Goal: Use online tool/utility: Utilize a website feature to perform a specific function

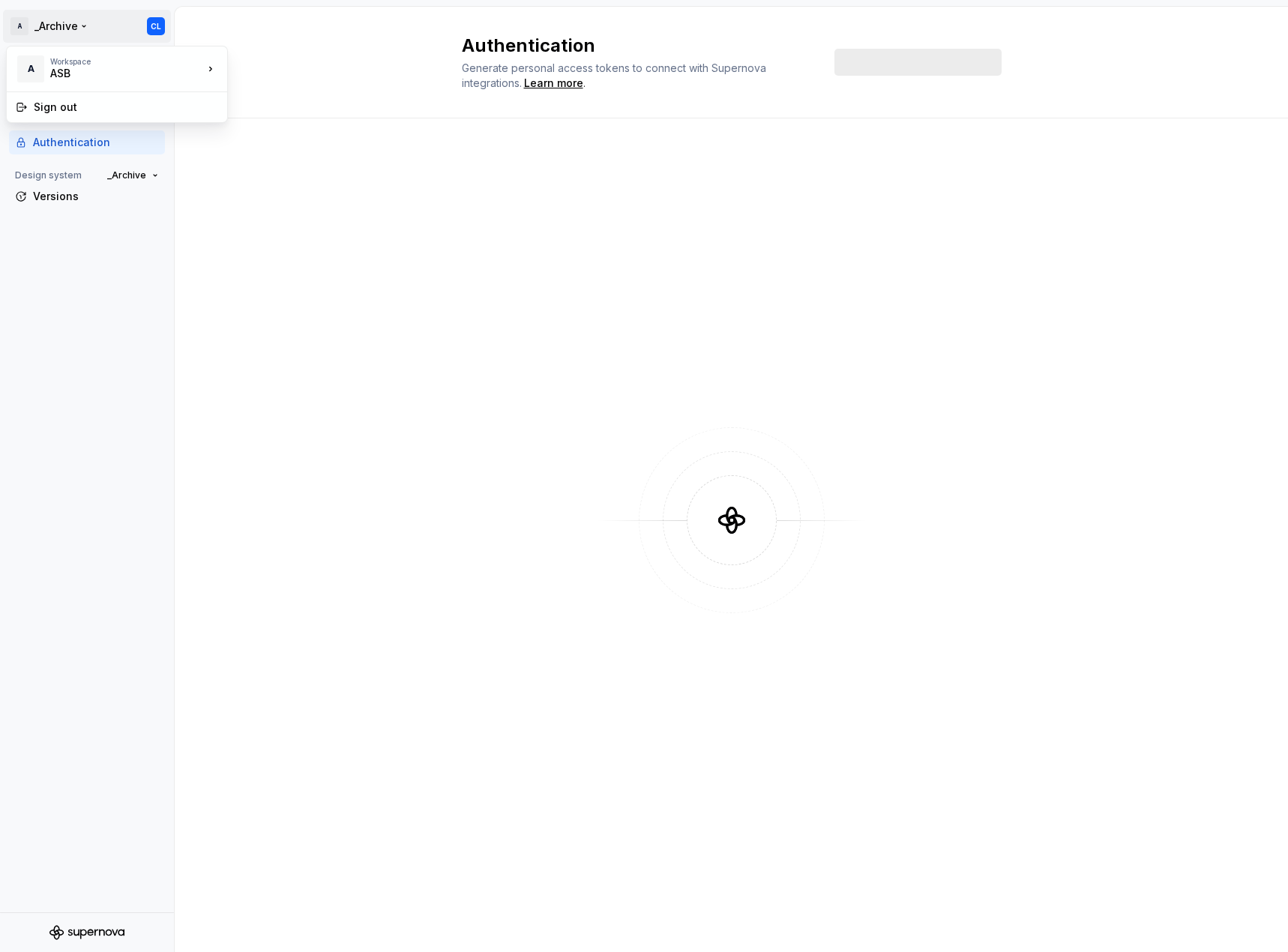
click at [65, 19] on html "A _Archive CL Back Account Profile Authentication Design system _Archive Versio…" at bounding box center [644, 476] width 1288 height 952
click at [146, 73] on div "ASB" at bounding box center [114, 73] width 128 height 15
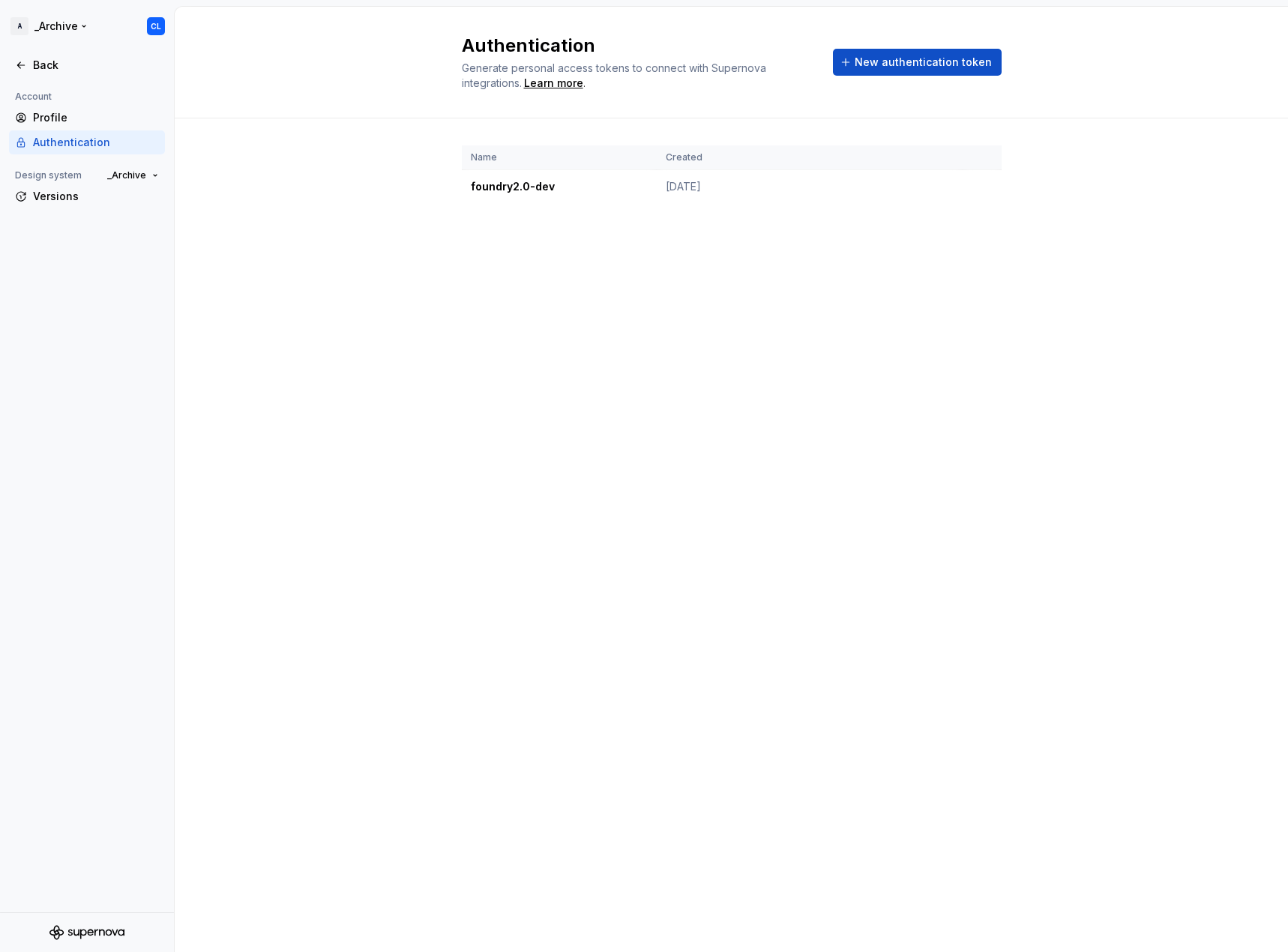
click at [156, 28] on html "A _Archive CL Back Account Profile Authentication Design system _Archive Versio…" at bounding box center [644, 476] width 1288 height 952
click at [22, 68] on icon at bounding box center [20, 65] width 12 height 12
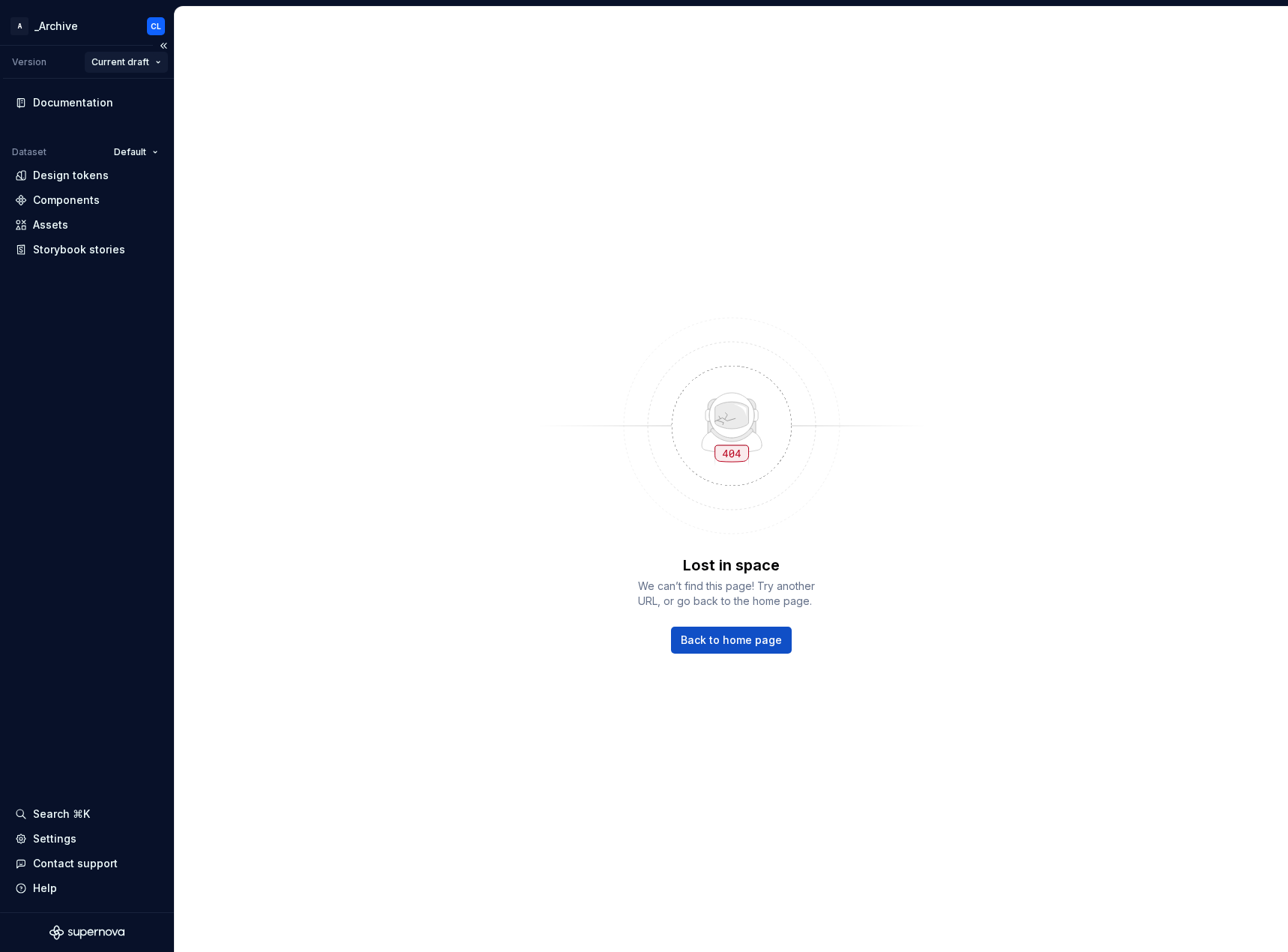
click at [145, 60] on html "A _Archive CL Version Current draft Documentation Dataset Default Design tokens…" at bounding box center [644, 476] width 1288 height 952
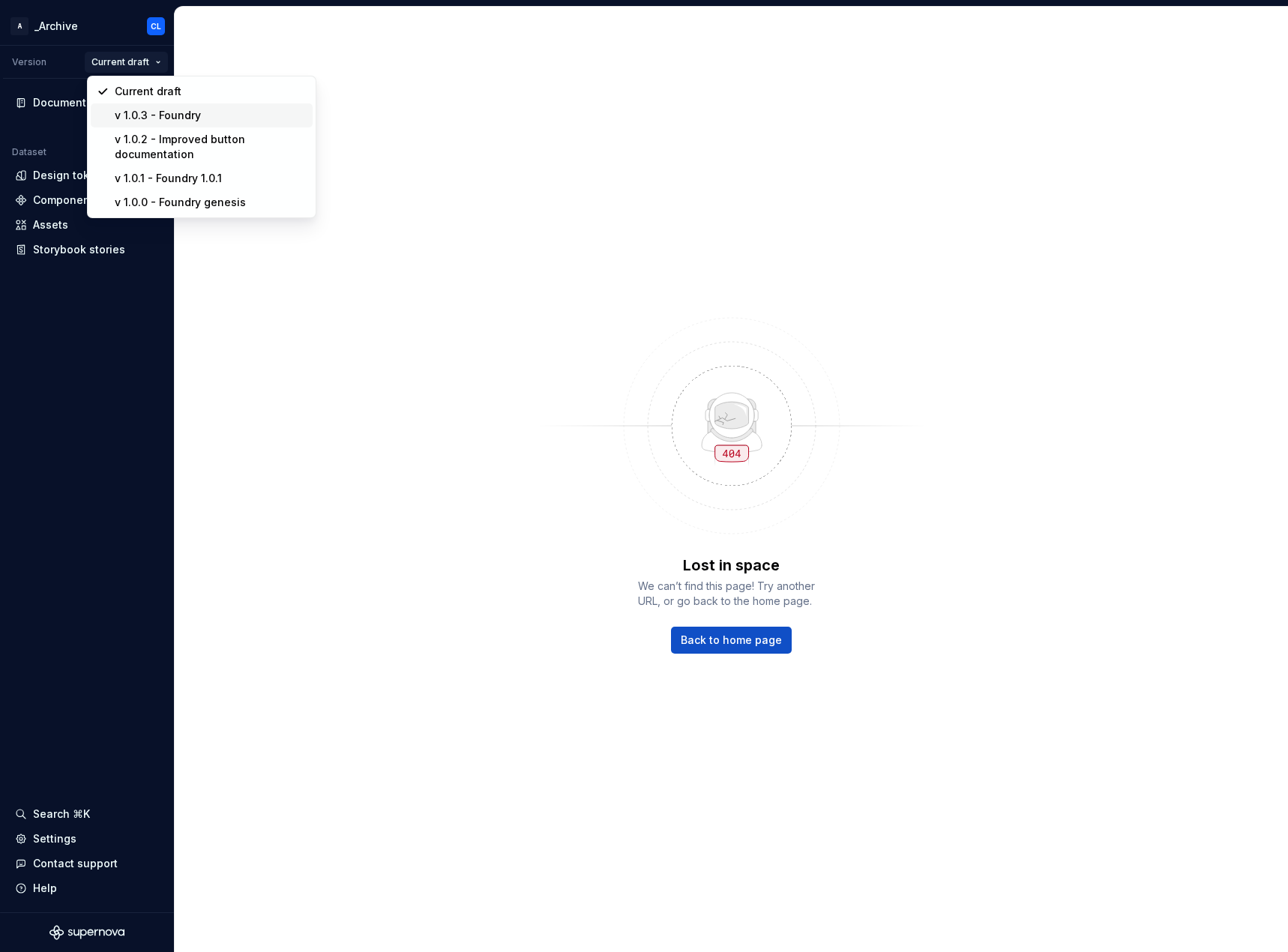
click at [153, 113] on div "v 1.0.3 - Foundry" at bounding box center [210, 115] width 192 height 15
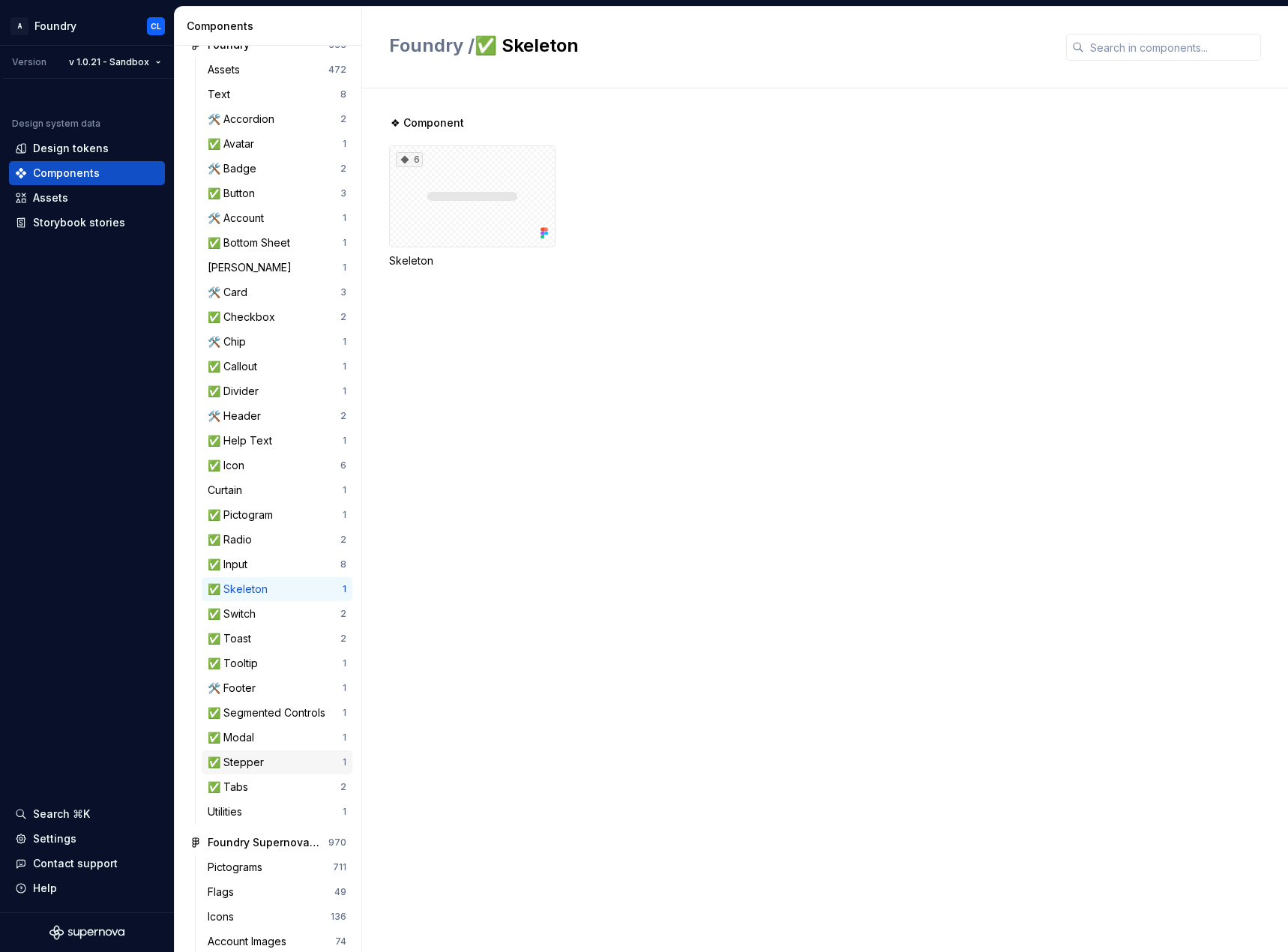
scroll to position [122, 0]
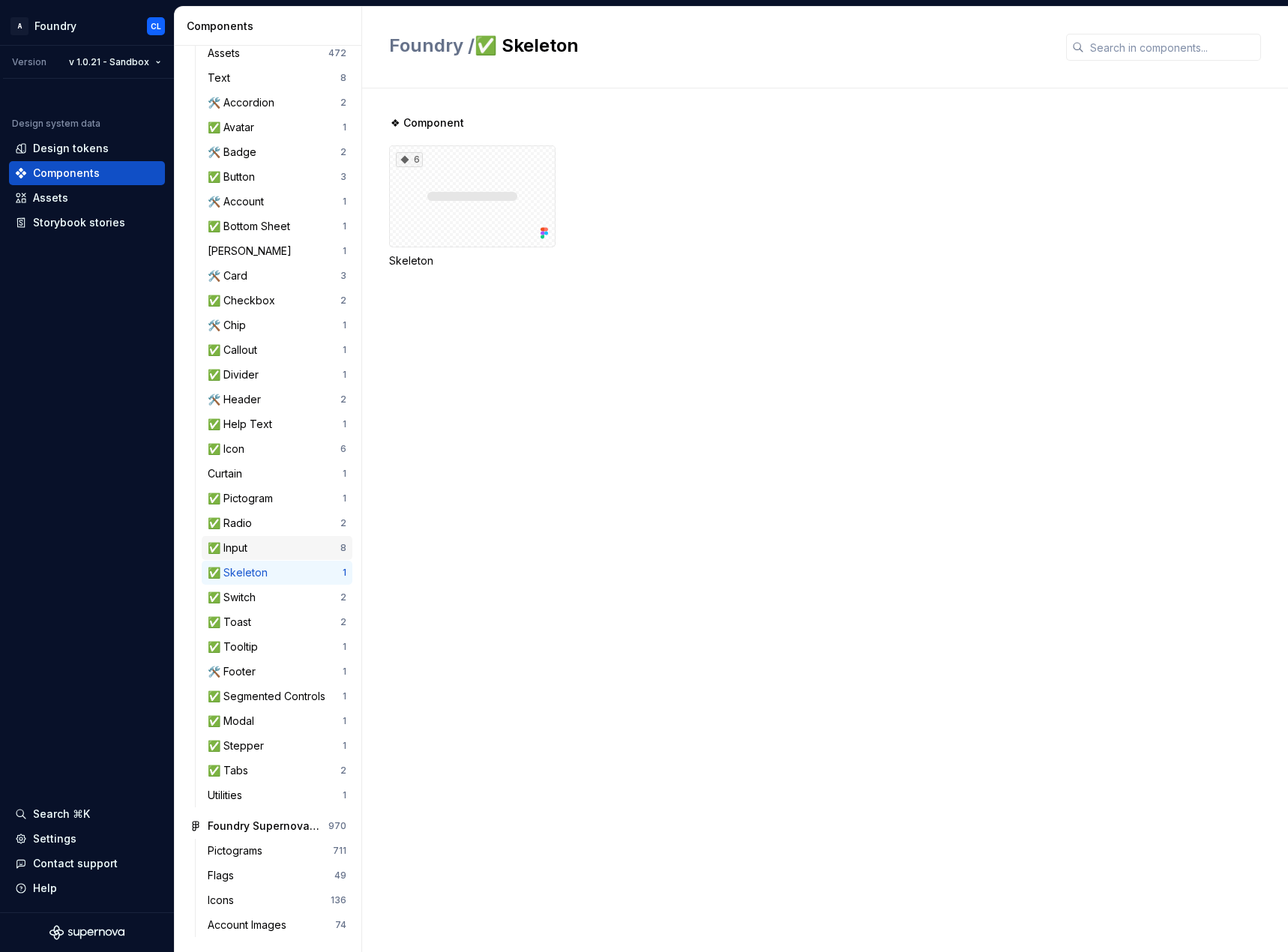
click at [250, 552] on div "✅ Input" at bounding box center [231, 547] width 46 height 15
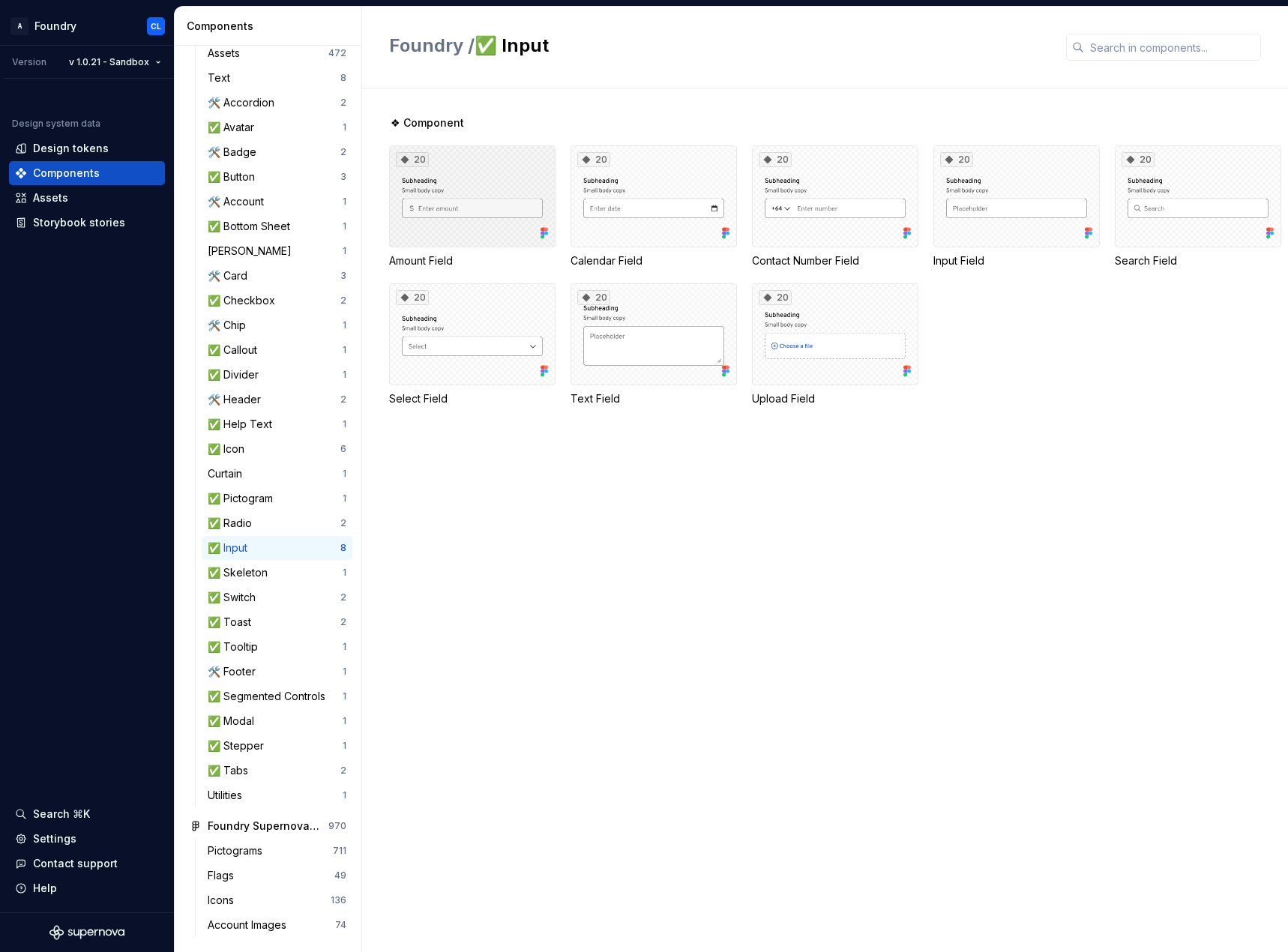
click at [541, 228] on icon at bounding box center [542, 230] width 4 height 4
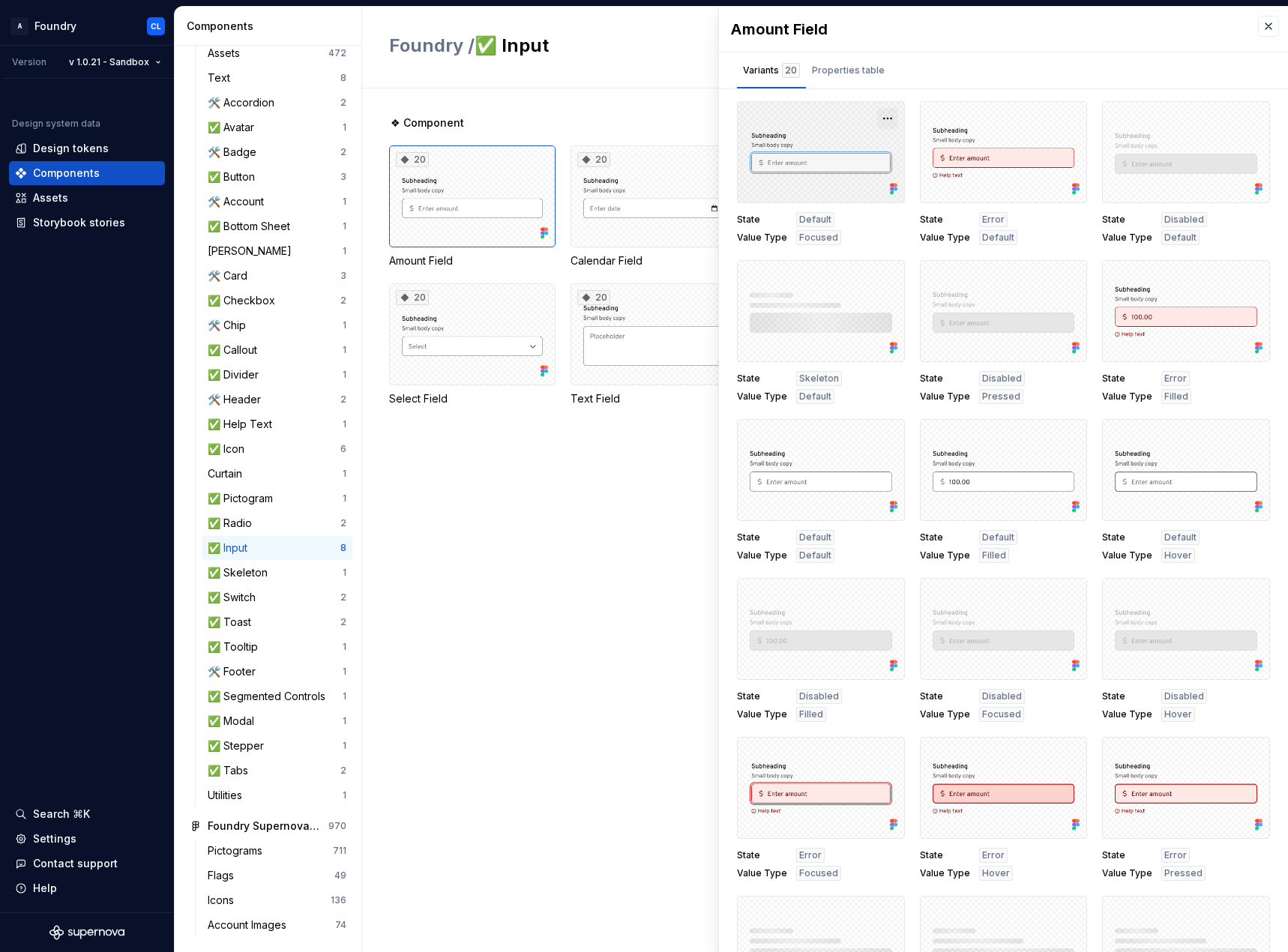
click at [884, 114] on button "button" at bounding box center [887, 118] width 21 height 21
click at [859, 145] on div "Open in Figma" at bounding box center [832, 163] width 97 height 45
